Goal: Answer question/provide support: Share knowledge or assist other users

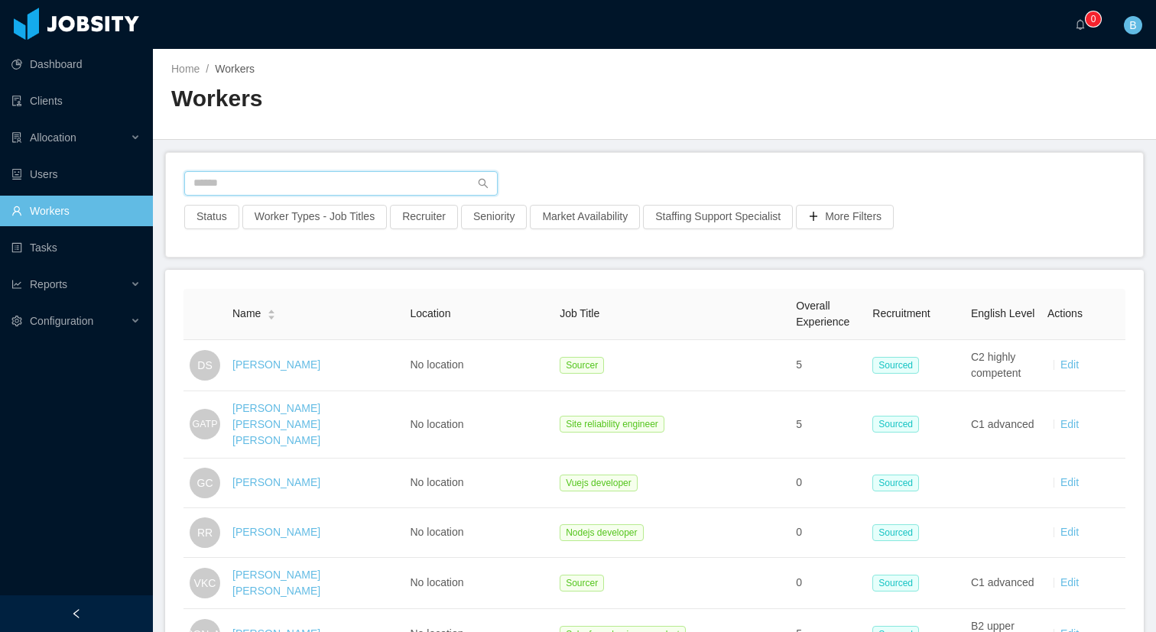
click at [412, 185] on input "text" at bounding box center [340, 183] width 313 height 24
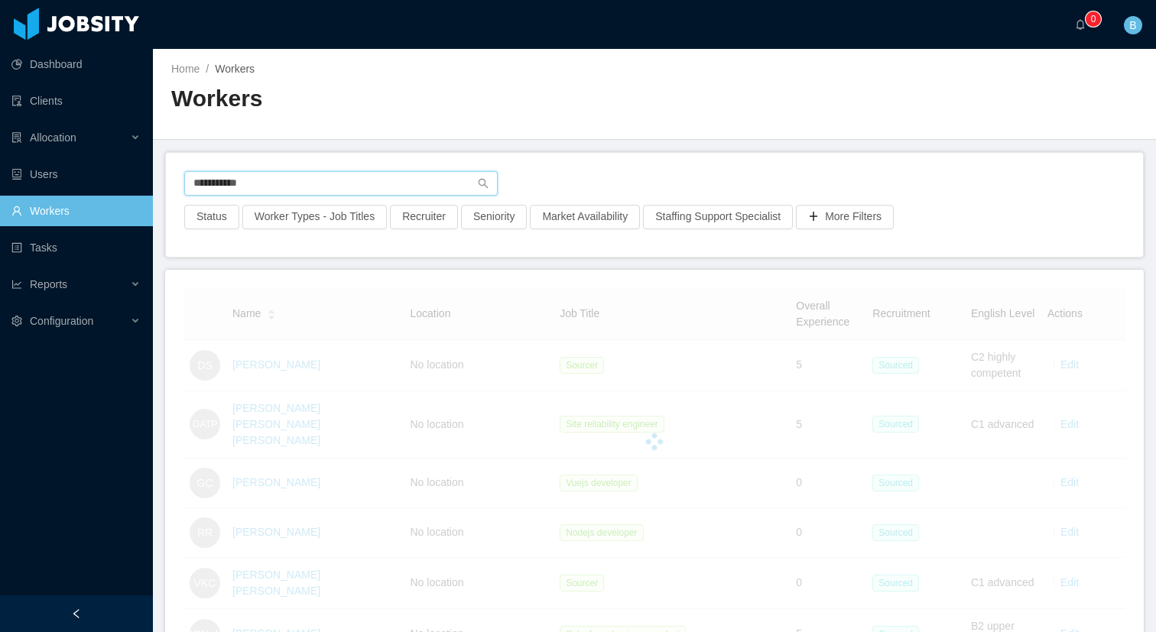
type input "**********"
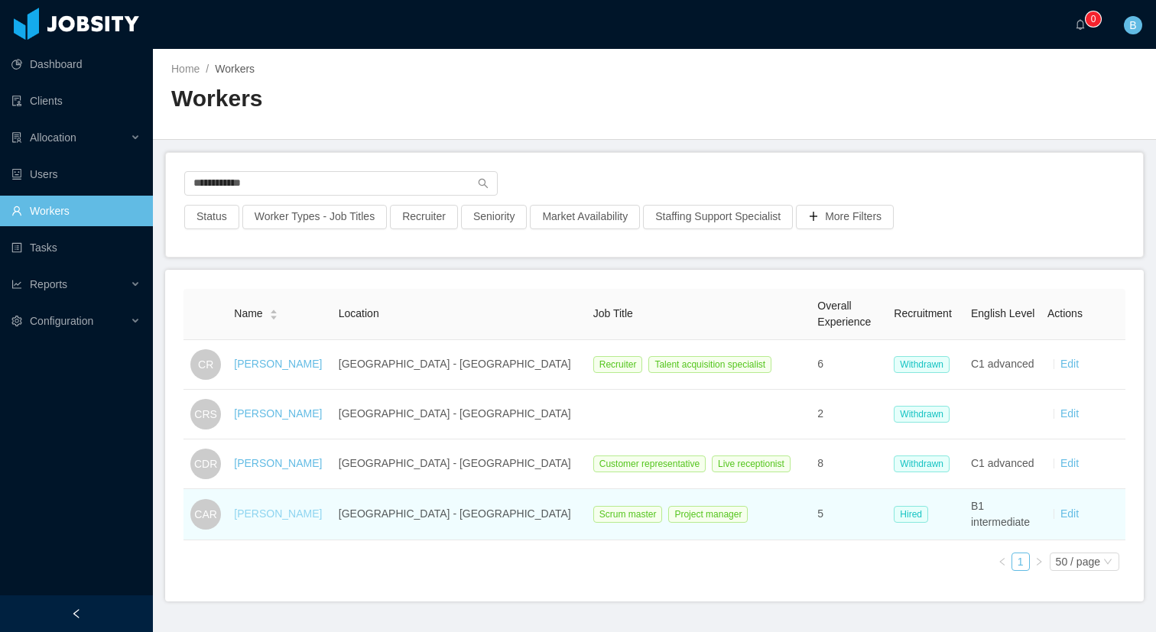
click at [289, 511] on link "[PERSON_NAME]" at bounding box center [278, 514] width 88 height 12
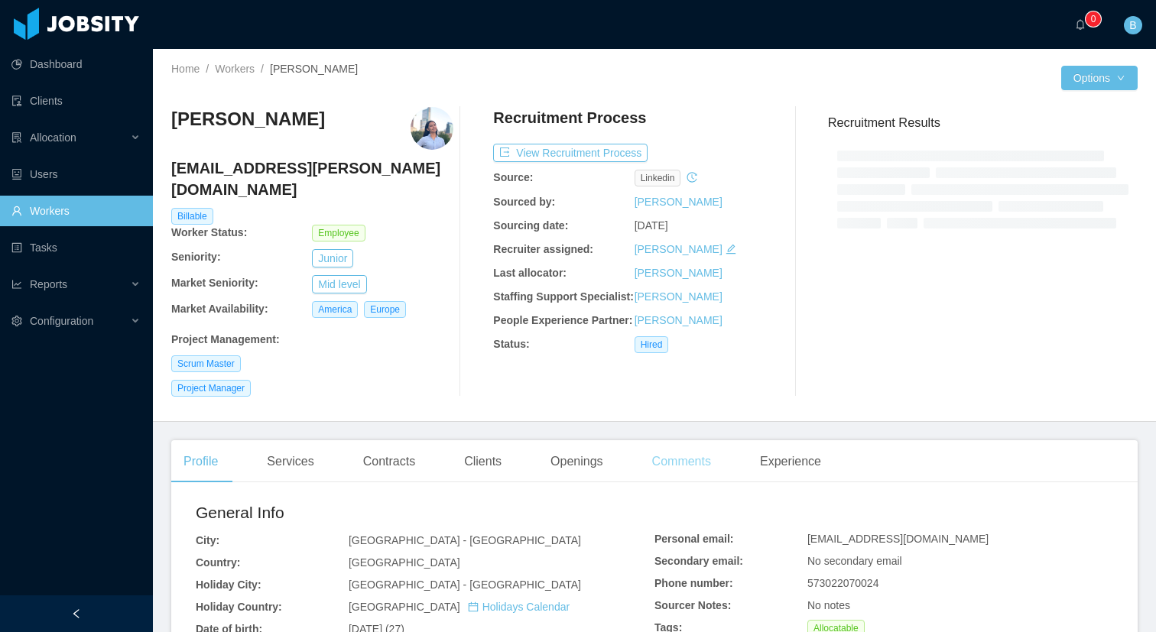
click at [684, 452] on div "Comments" at bounding box center [681, 461] width 83 height 43
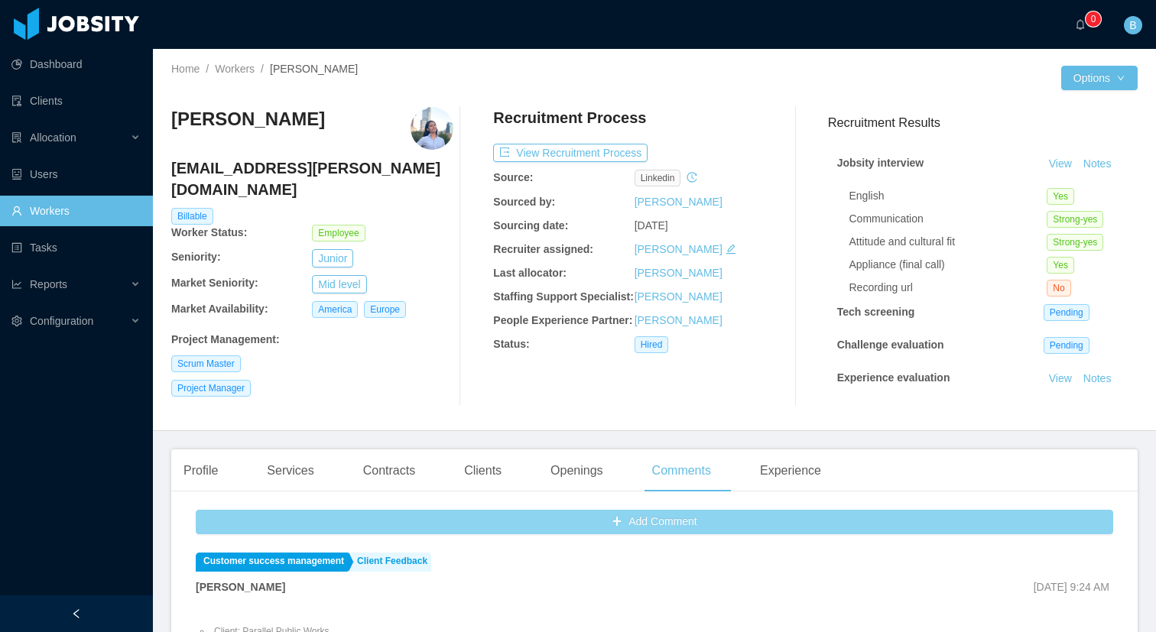
click at [363, 523] on button "Add Comment" at bounding box center [655, 522] width 918 height 24
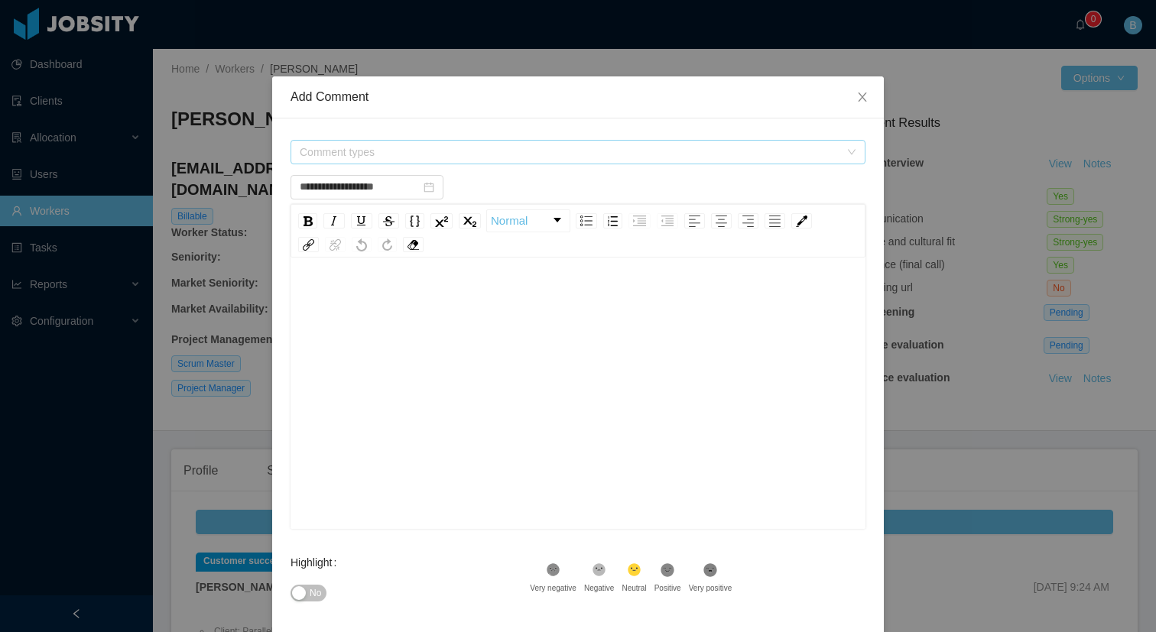
click at [417, 151] on span "Comment types" at bounding box center [570, 152] width 540 height 15
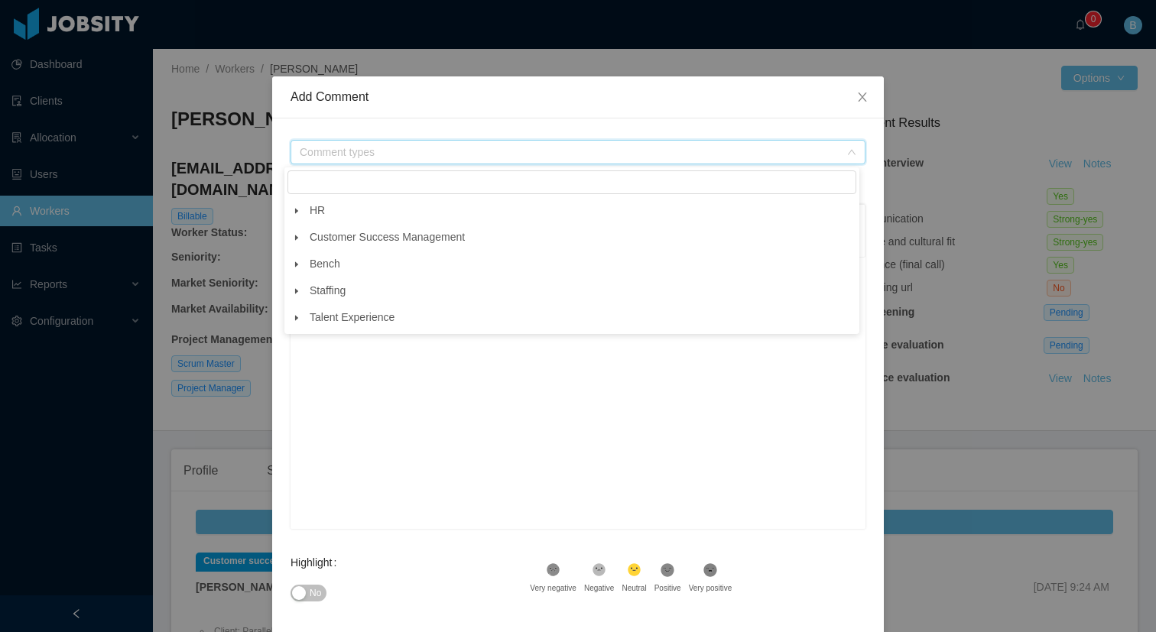
type input "**********"
click at [297, 319] on icon "icon: caret-down" at bounding box center [296, 317] width 3 height 5
click at [304, 400] on span at bounding box center [310, 398] width 18 height 18
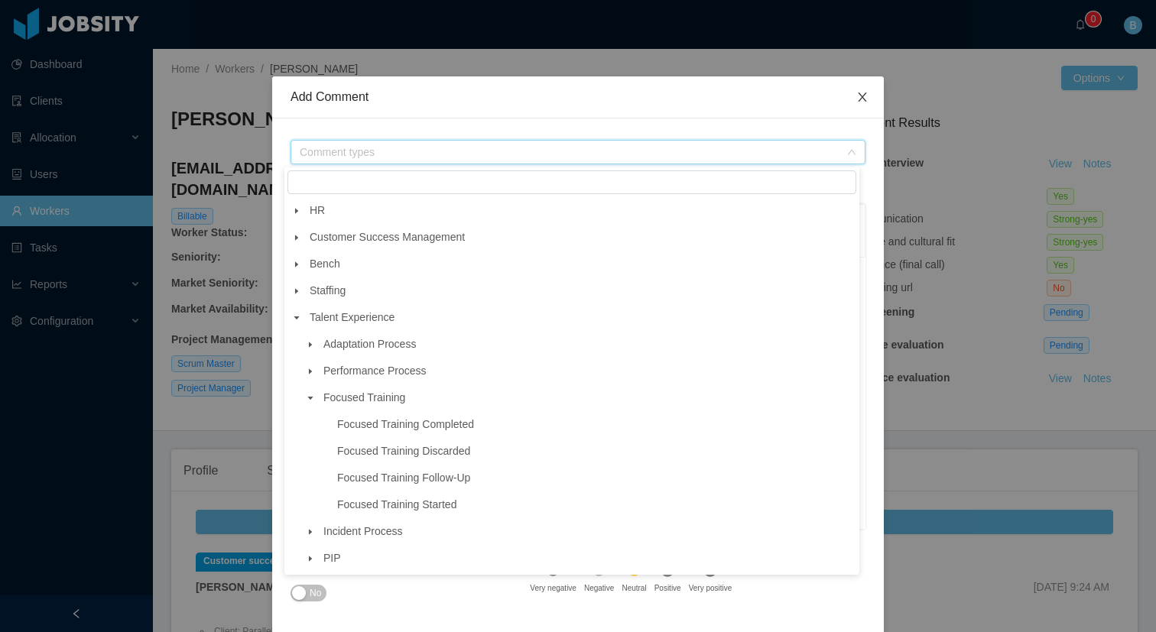
click at [856, 97] on icon "icon: close" at bounding box center [862, 97] width 12 height 12
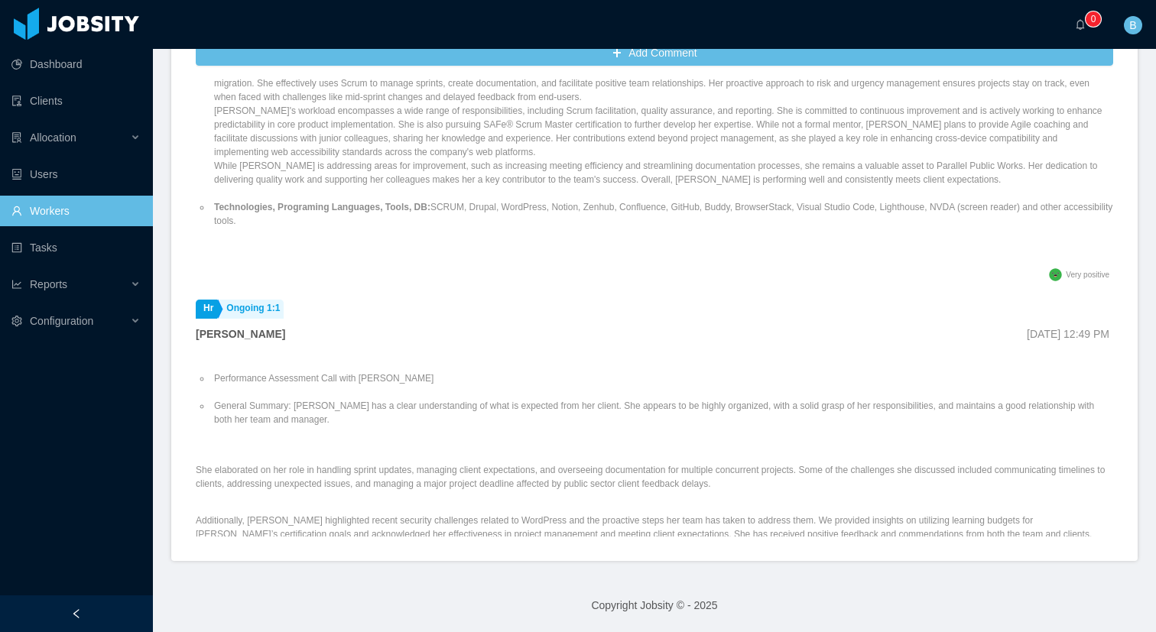
scroll to position [526, 0]
